Goal: Task Accomplishment & Management: Manage account settings

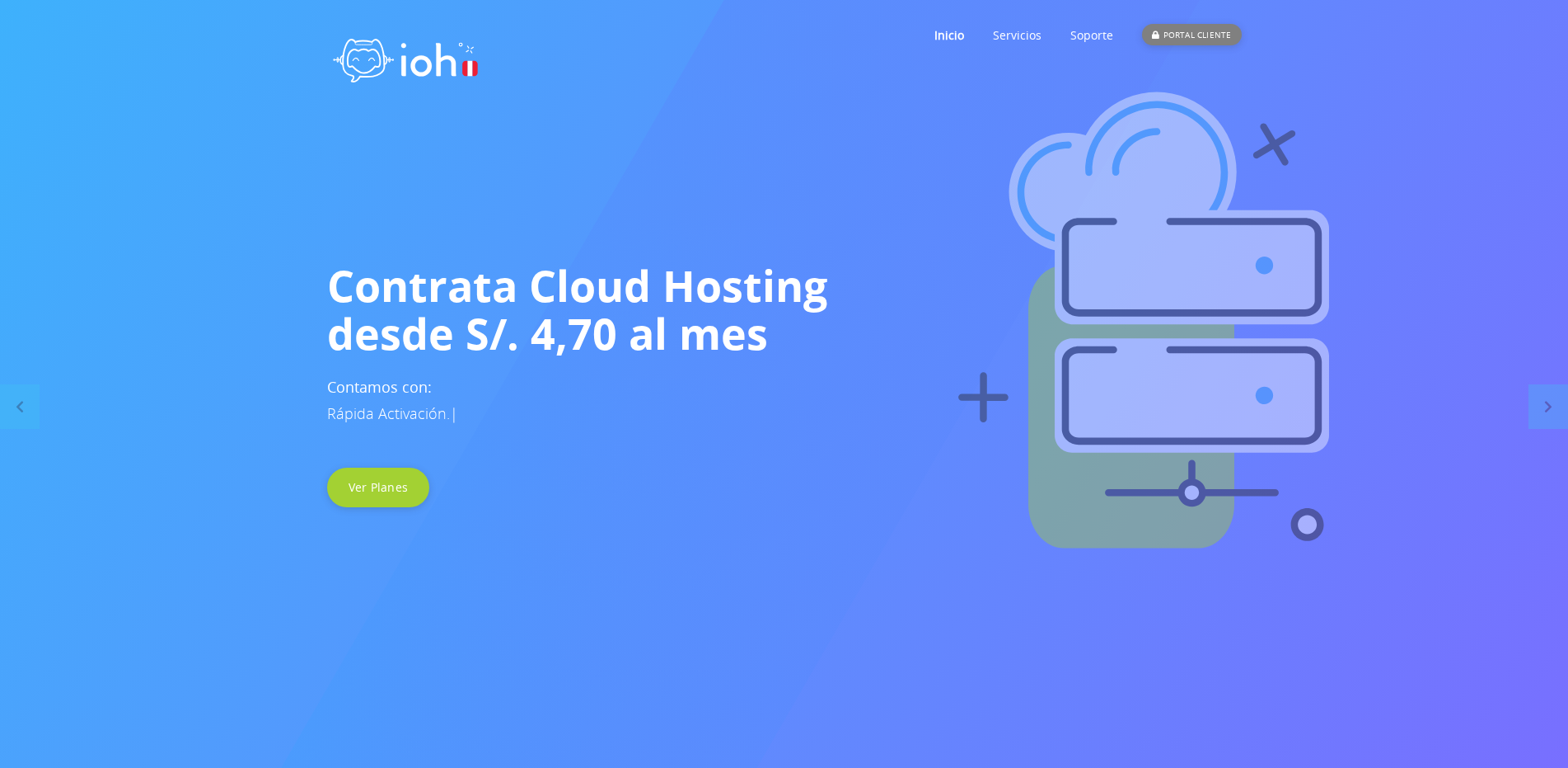
click at [1205, 43] on div "PORTAL CLIENTE" at bounding box center [1191, 34] width 99 height 22
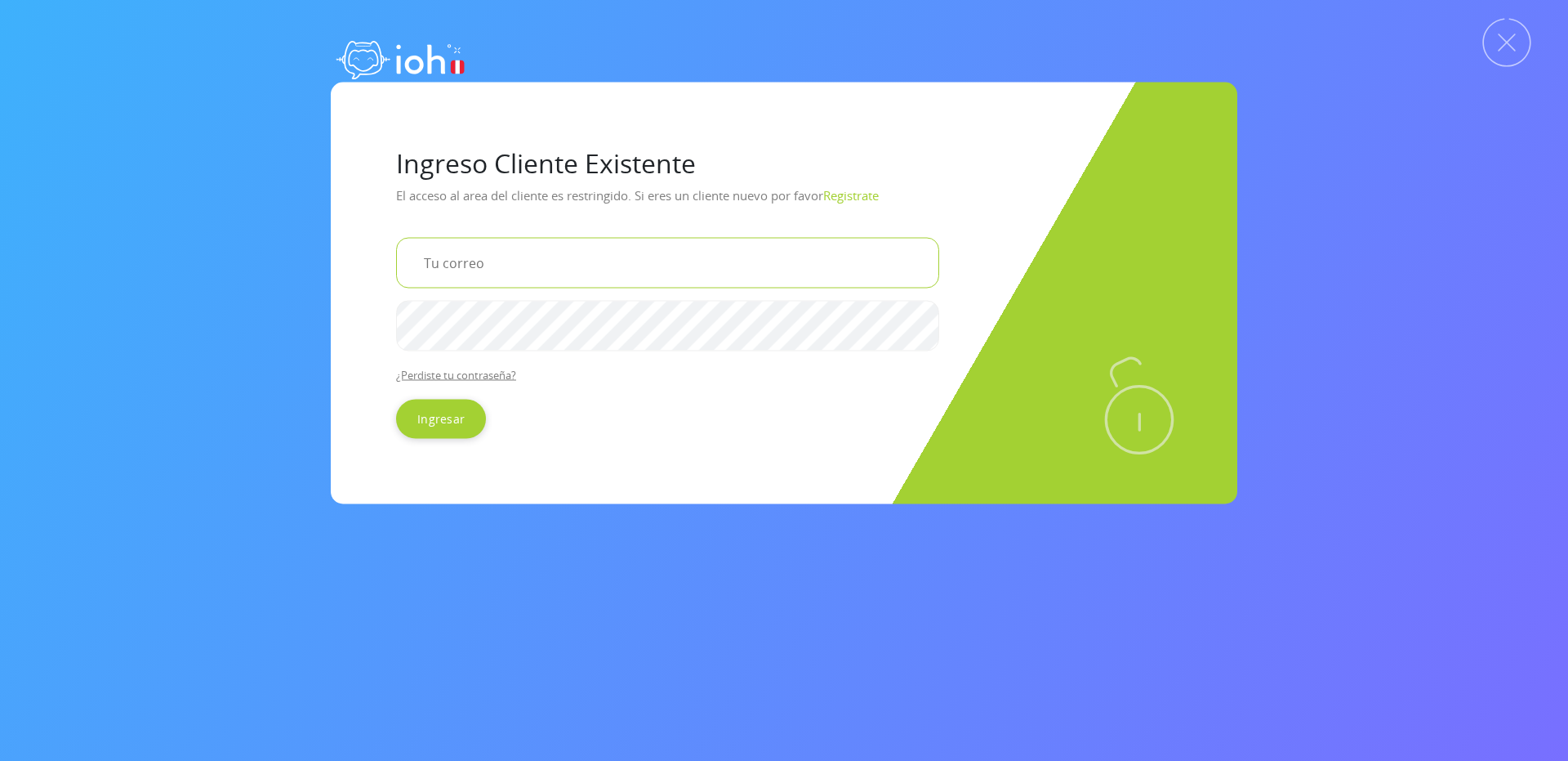
click at [507, 257] on input "email" at bounding box center [667, 262] width 543 height 51
type input "[EMAIL_ADDRESS][DOMAIN_NAME]"
click at [396, 398] on input "Ingresar" at bounding box center [441, 418] width 89 height 39
